Goal: Entertainment & Leisure: Consume media (video, audio)

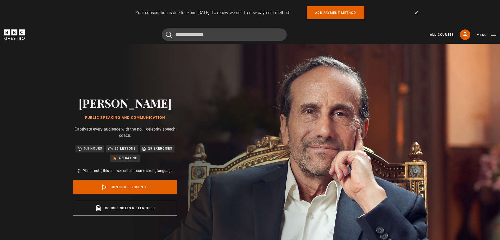
scroll to position [206, 0]
click at [138, 185] on link "Continue lesson 10" at bounding box center [125, 187] width 104 height 15
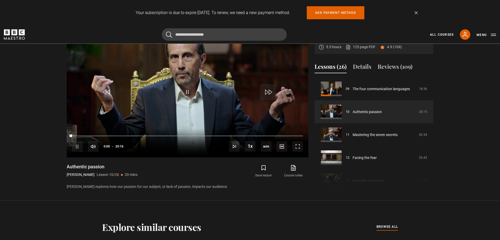
scroll to position [268, 0]
click at [188, 90] on span "Video Player" at bounding box center [188, 92] width 16 height 16
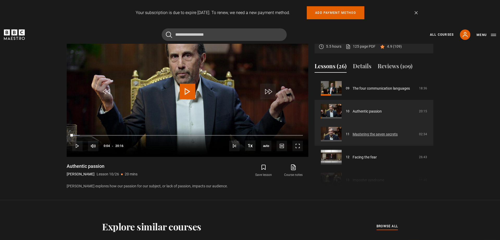
click at [387, 134] on link "Mastering the seven secrets" at bounding box center [375, 134] width 45 height 5
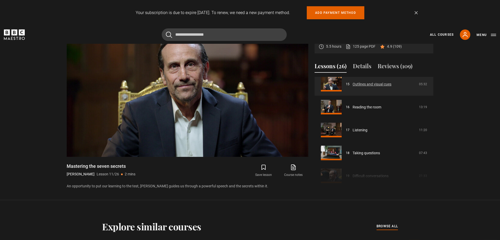
scroll to position [388, 0]
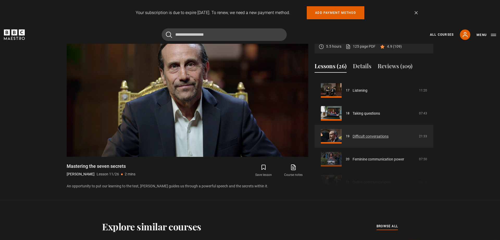
click at [372, 136] on link "Difficult conversations" at bounding box center [371, 136] width 36 height 5
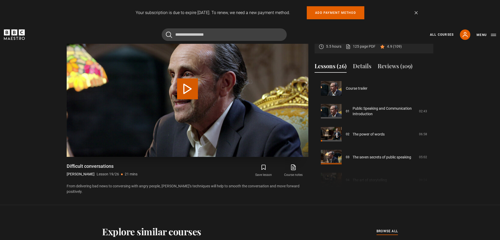
scroll to position [413, 0]
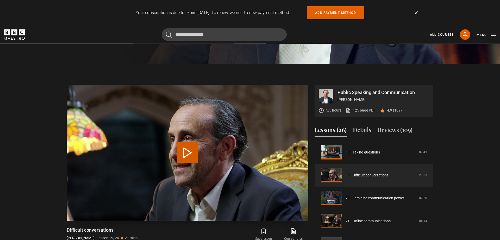
scroll to position [213, 0]
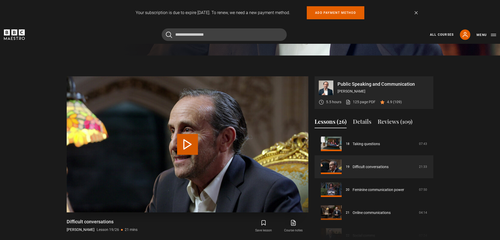
click at [184, 144] on button "Play Lesson Difficult conversations" at bounding box center [187, 144] width 21 height 21
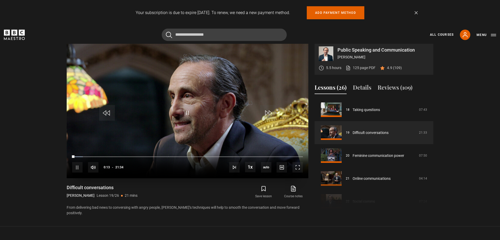
scroll to position [248, 0]
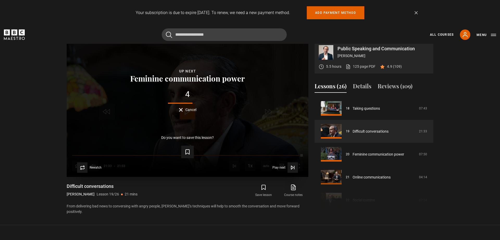
click at [179, 111] on div "4 Cancel" at bounding box center [187, 101] width 225 height 22
click at [179, 109] on button "Cancel" at bounding box center [187, 110] width 17 height 4
